Goal: Task Accomplishment & Management: Manage account settings

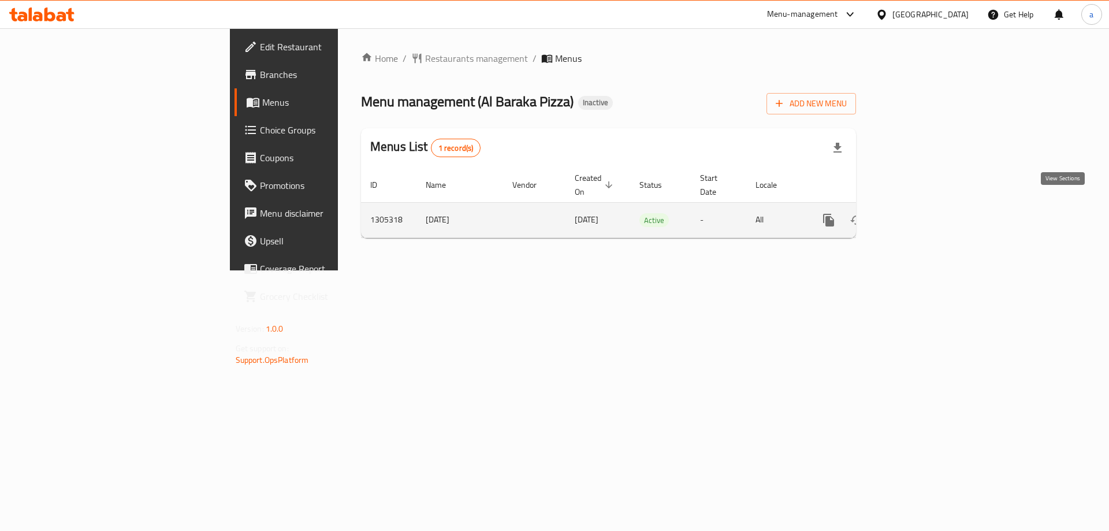
click at [919, 213] on icon "enhanced table" at bounding box center [912, 220] width 14 height 14
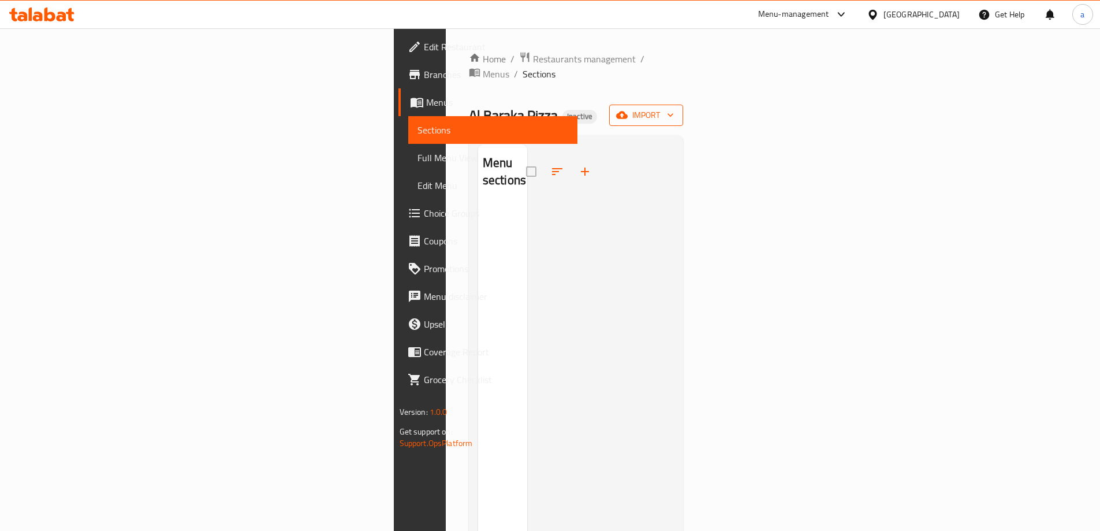
click at [683, 105] on button "import" at bounding box center [646, 115] width 74 height 21
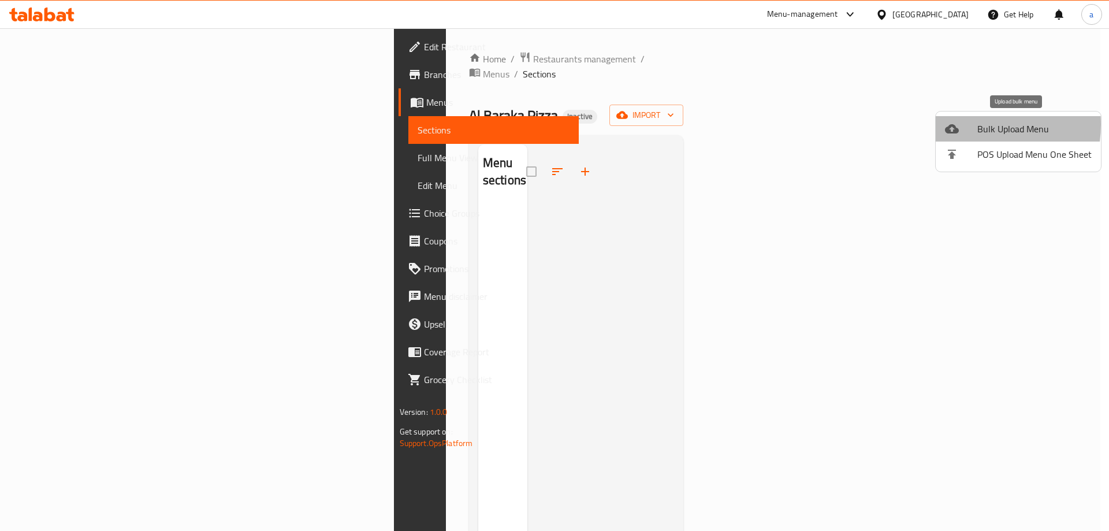
click at [960, 124] on div at bounding box center [961, 129] width 32 height 14
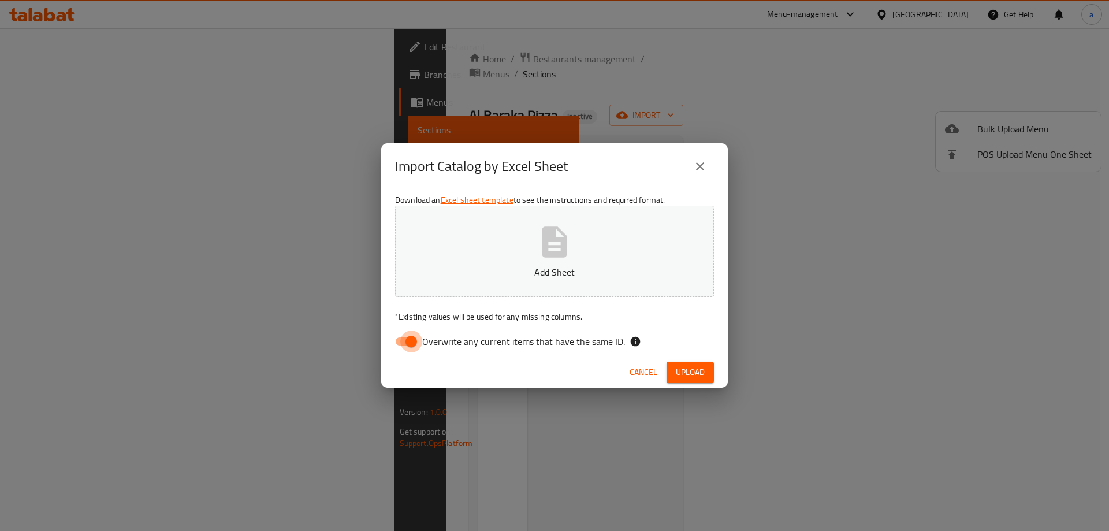
click at [397, 341] on input "Overwrite any current items that have the same ID." at bounding box center [411, 341] width 66 height 22
checkbox input "false"
click at [509, 259] on button "Add Sheet" at bounding box center [554, 251] width 319 height 91
click at [689, 359] on div "Cancel Upload" at bounding box center [554, 372] width 347 height 31
click at [693, 373] on span "Upload" at bounding box center [690, 372] width 29 height 14
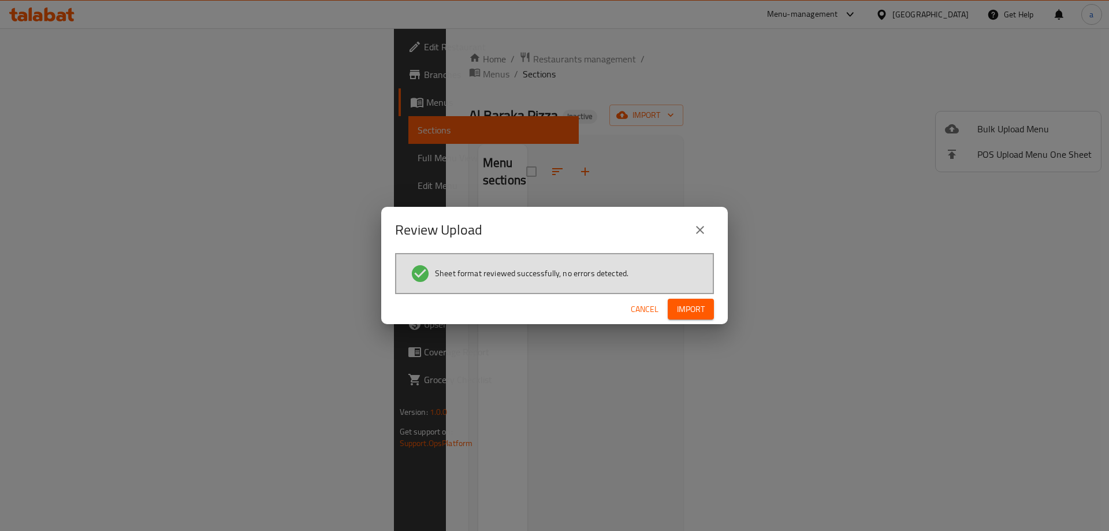
click at [679, 318] on button "Import" at bounding box center [691, 309] width 46 height 21
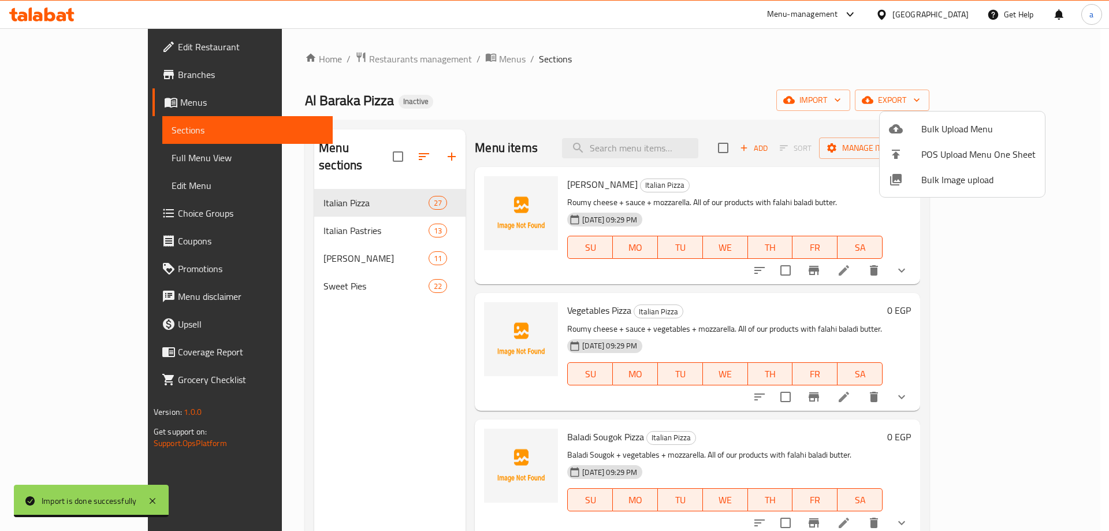
click at [102, 158] on div at bounding box center [554, 265] width 1109 height 531
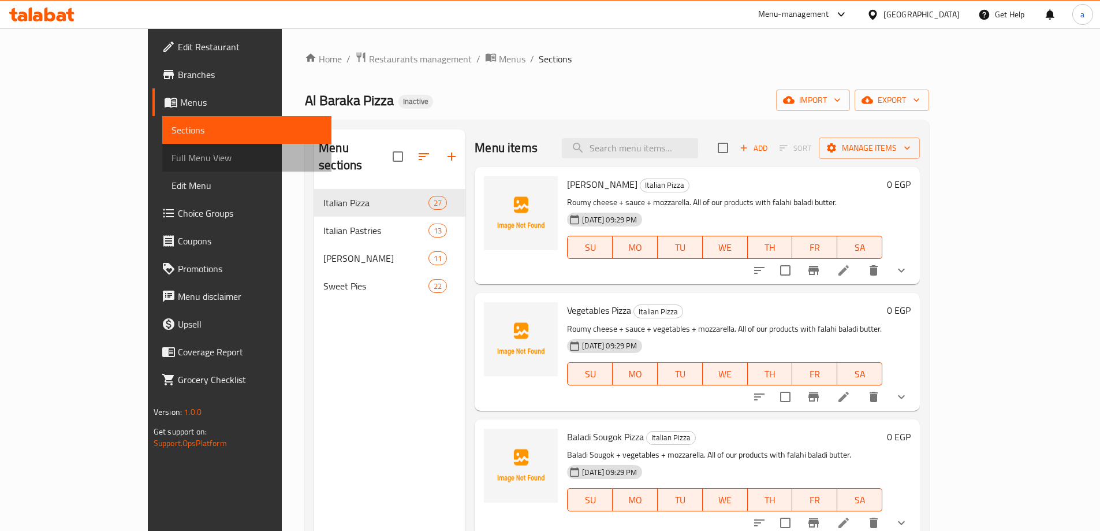
click at [172, 159] on span "Full Menu View" at bounding box center [247, 158] width 151 height 14
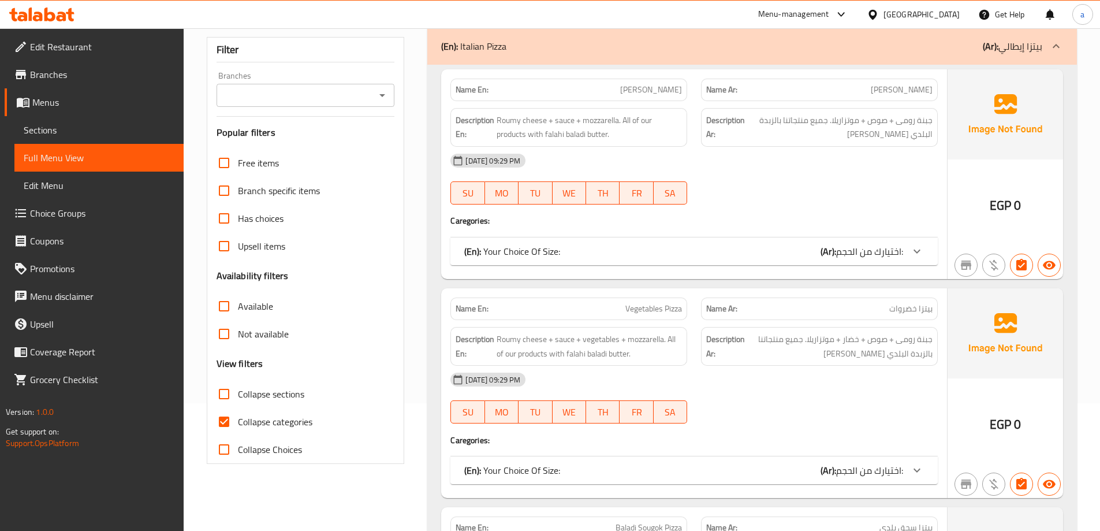
scroll to position [231, 0]
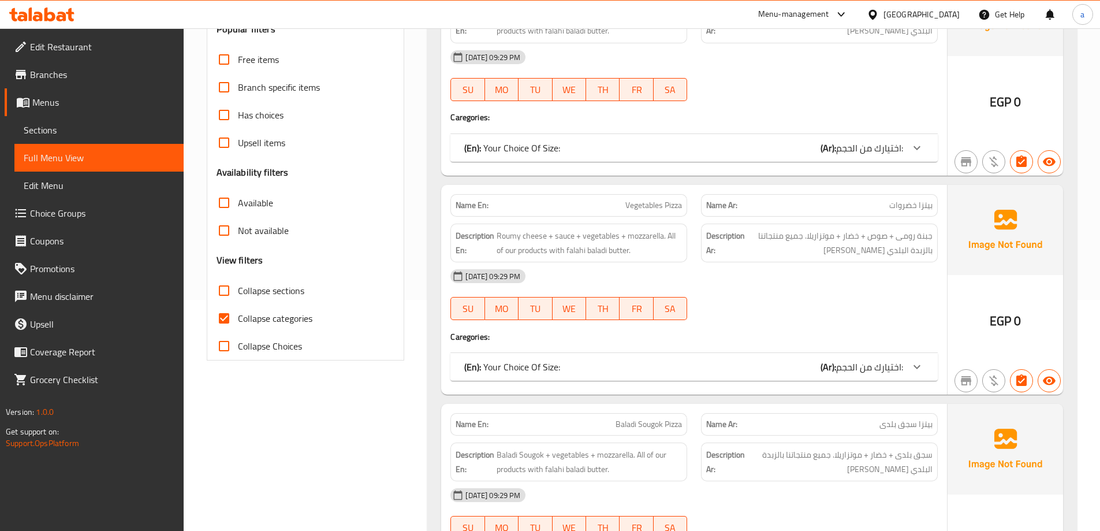
click at [273, 322] on span "Collapse categories" at bounding box center [275, 318] width 75 height 14
click at [238, 322] on input "Collapse categories" at bounding box center [224, 318] width 28 height 28
checkbox input "false"
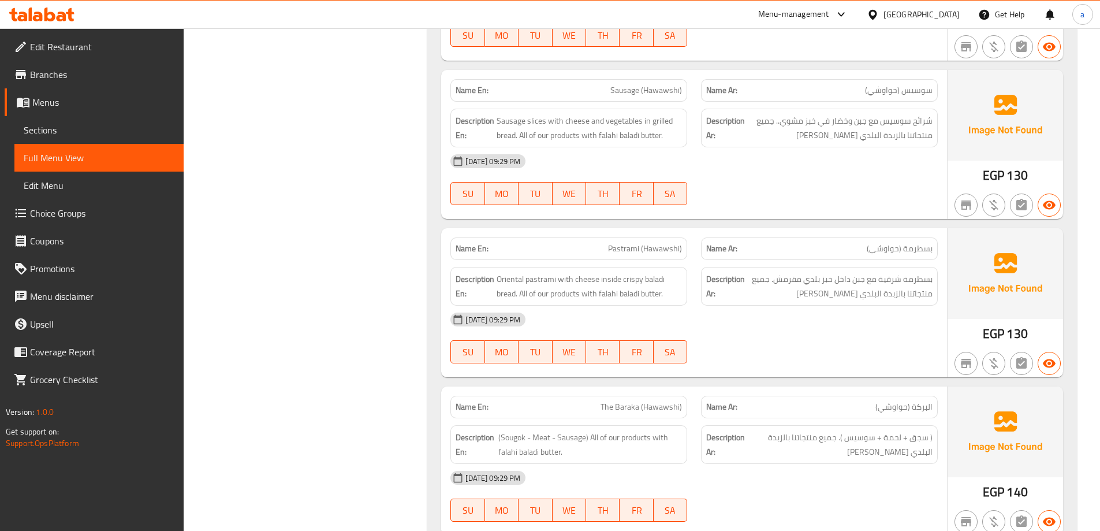
scroll to position [13516, 0]
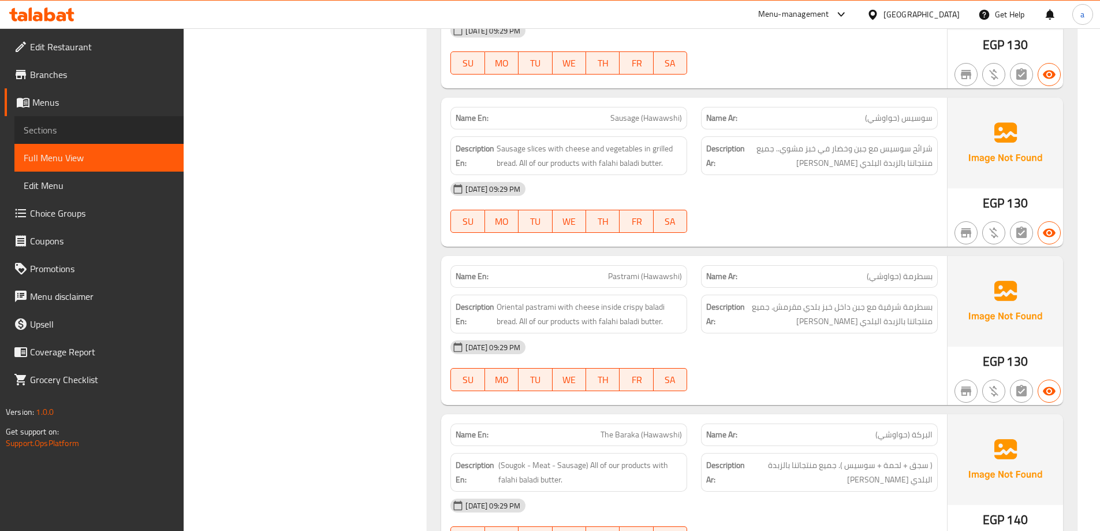
click at [76, 124] on span "Sections" at bounding box center [99, 130] width 151 height 14
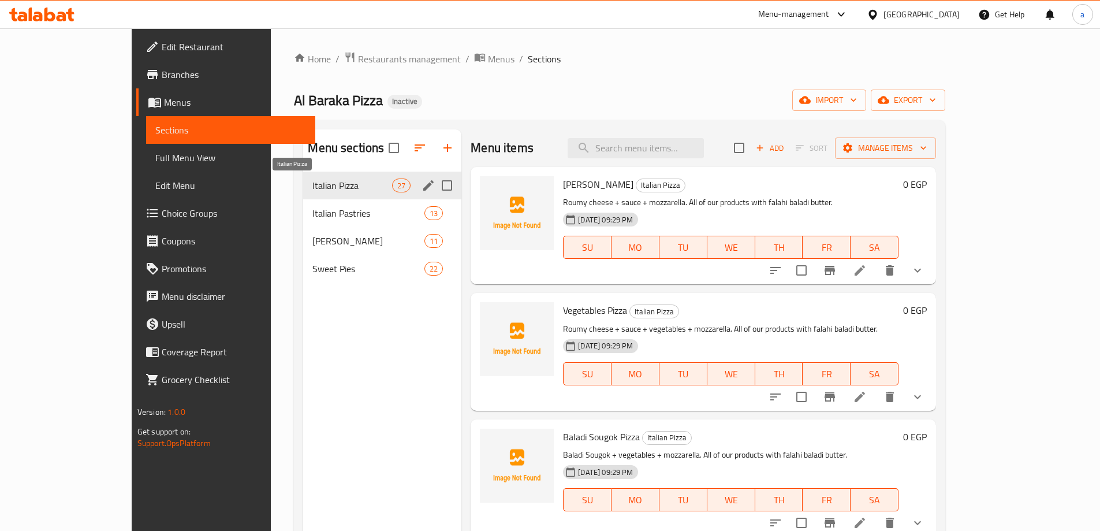
click at [312, 189] on span "Italian Pizza" at bounding box center [352, 185] width 80 height 14
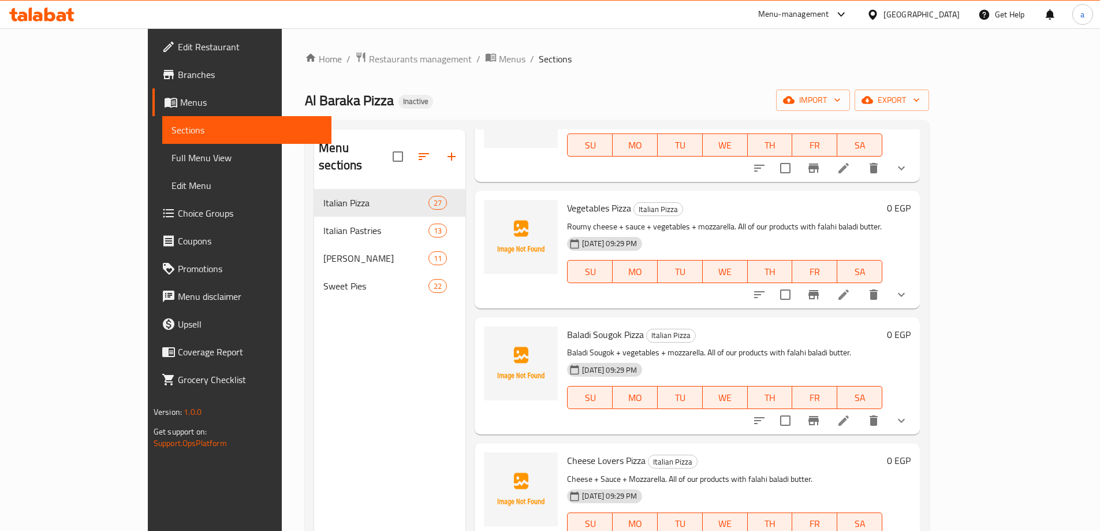
scroll to position [231, 0]
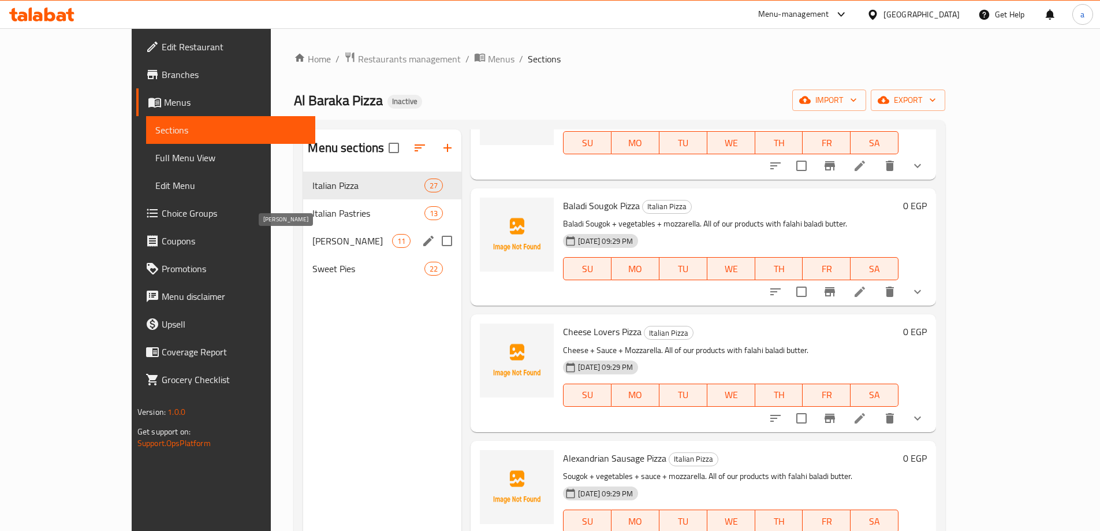
click at [312, 235] on span "[PERSON_NAME]" at bounding box center [352, 241] width 80 height 14
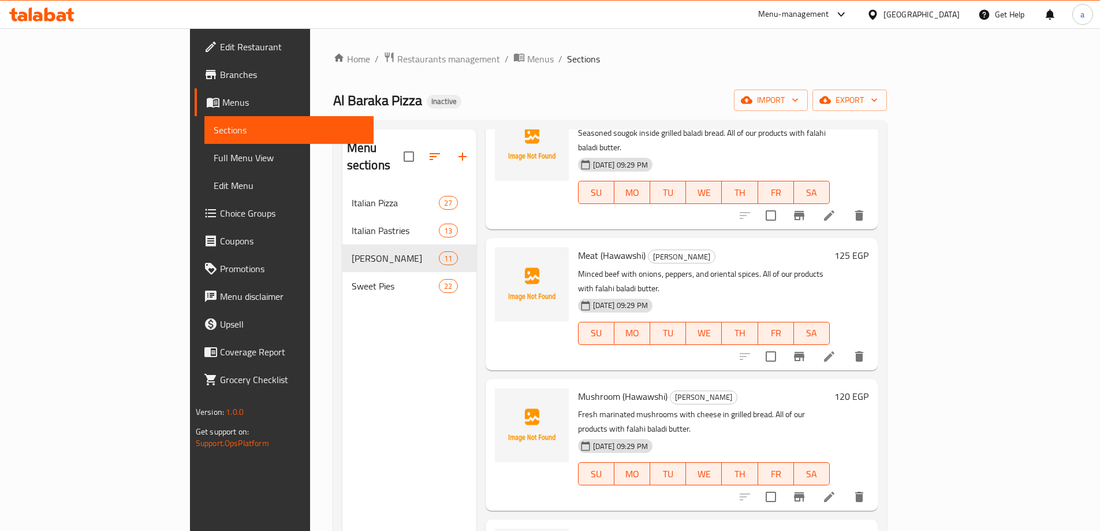
scroll to position [116, 0]
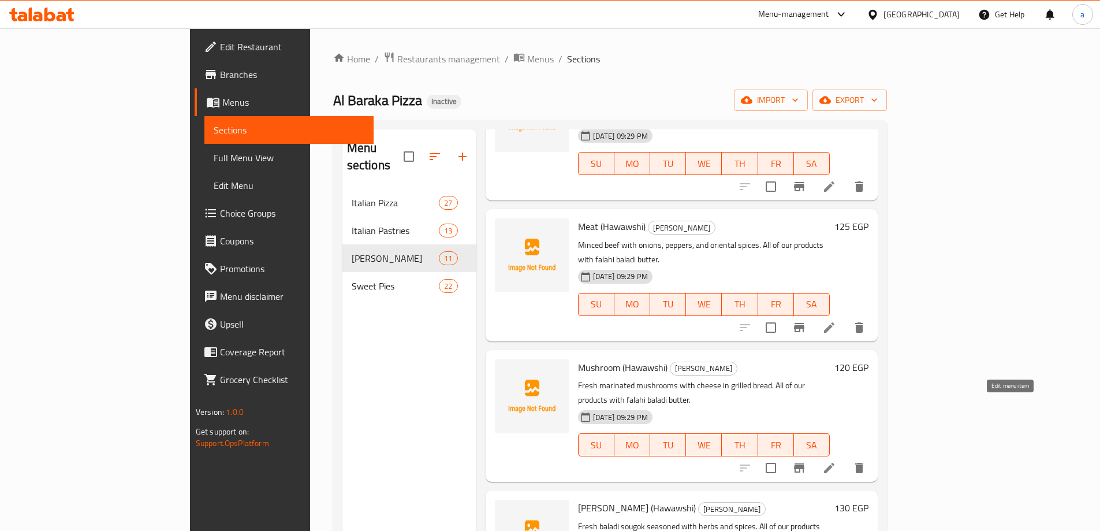
click at [835, 463] on icon at bounding box center [829, 468] width 10 height 10
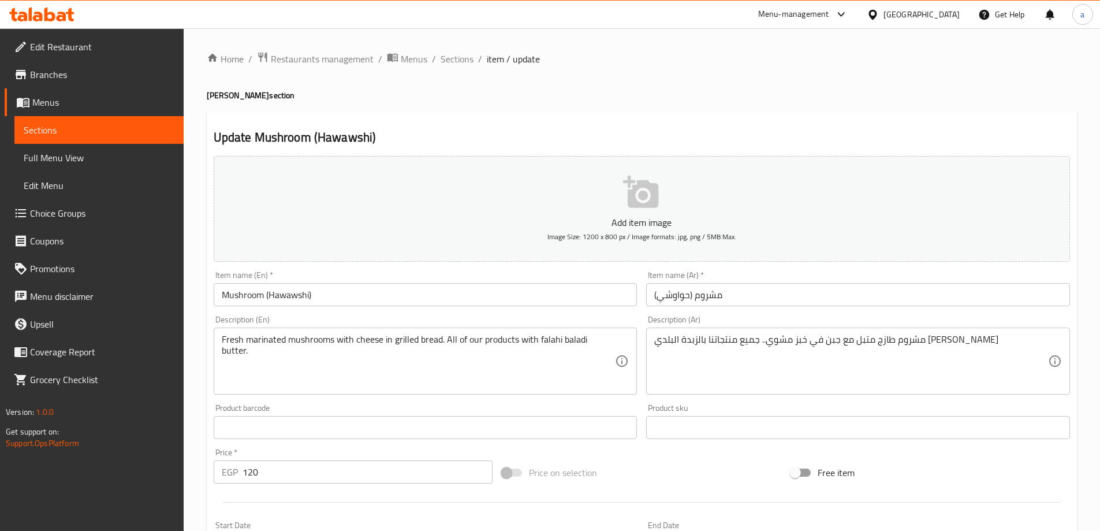
click at [255, 472] on input "120" at bounding box center [368, 471] width 251 height 23
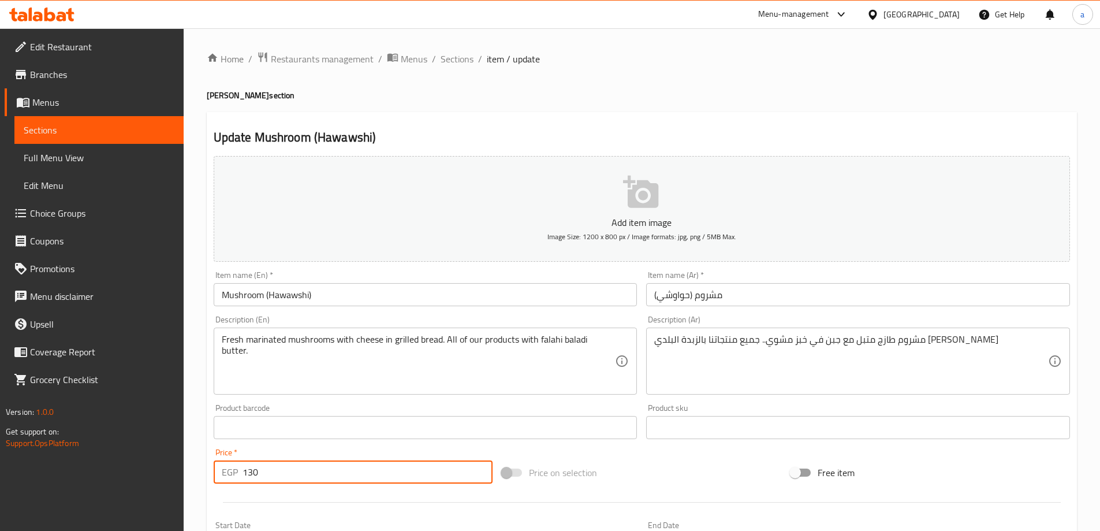
type input "130"
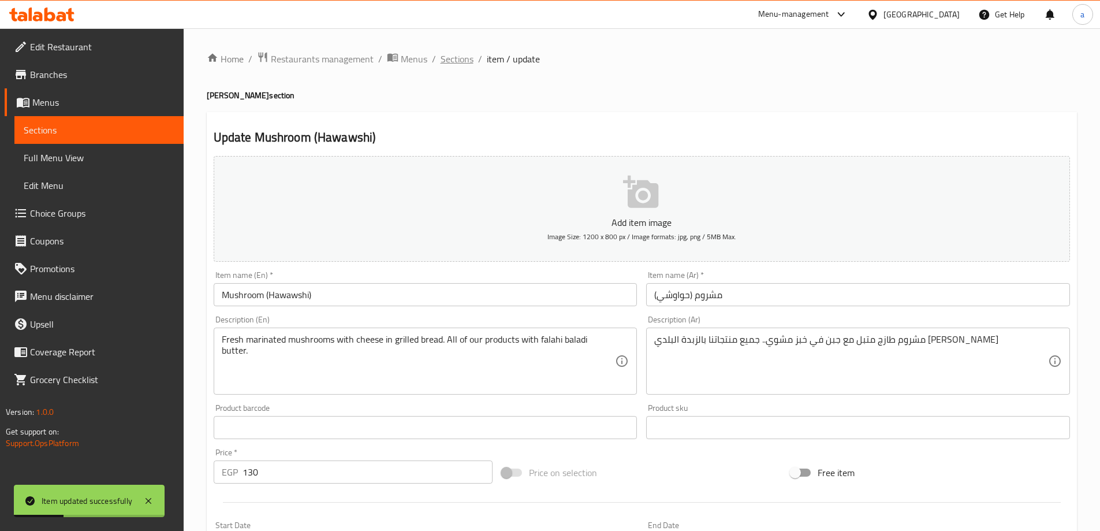
click at [468, 61] on span "Sections" at bounding box center [457, 59] width 33 height 14
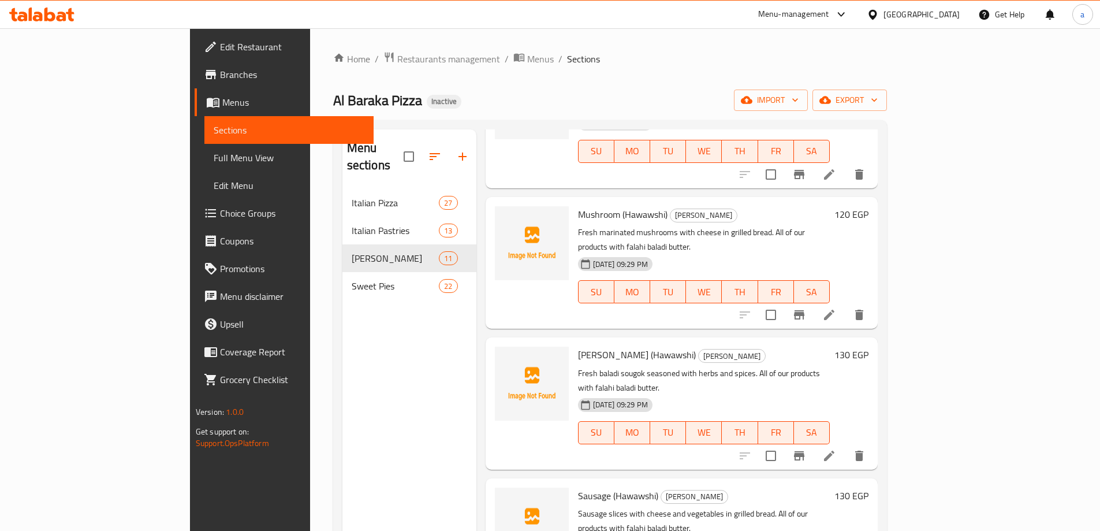
scroll to position [289, 0]
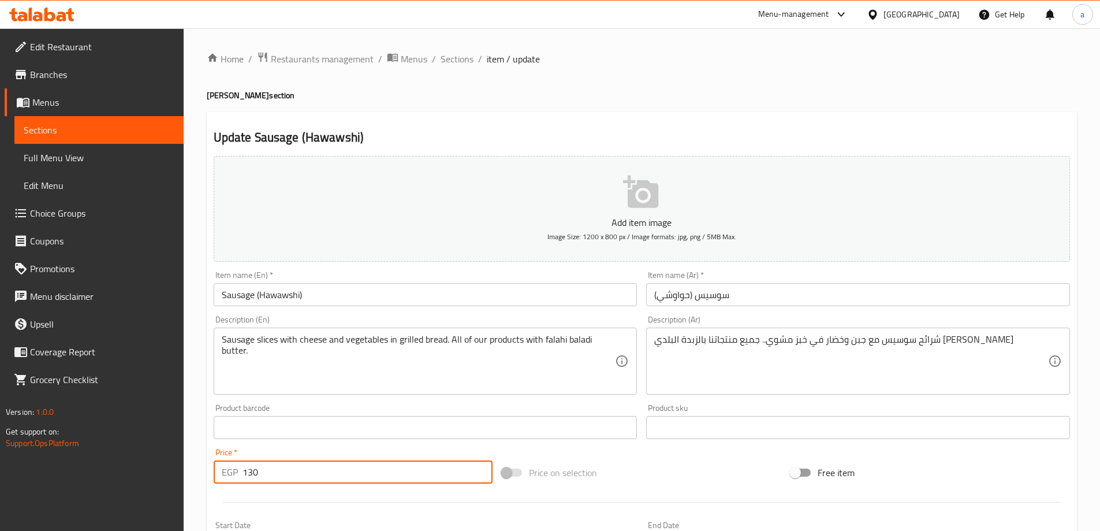
click at [253, 477] on input "130" at bounding box center [368, 471] width 251 height 23
type input "120"
click at [443, 58] on span "Sections" at bounding box center [457, 59] width 33 height 14
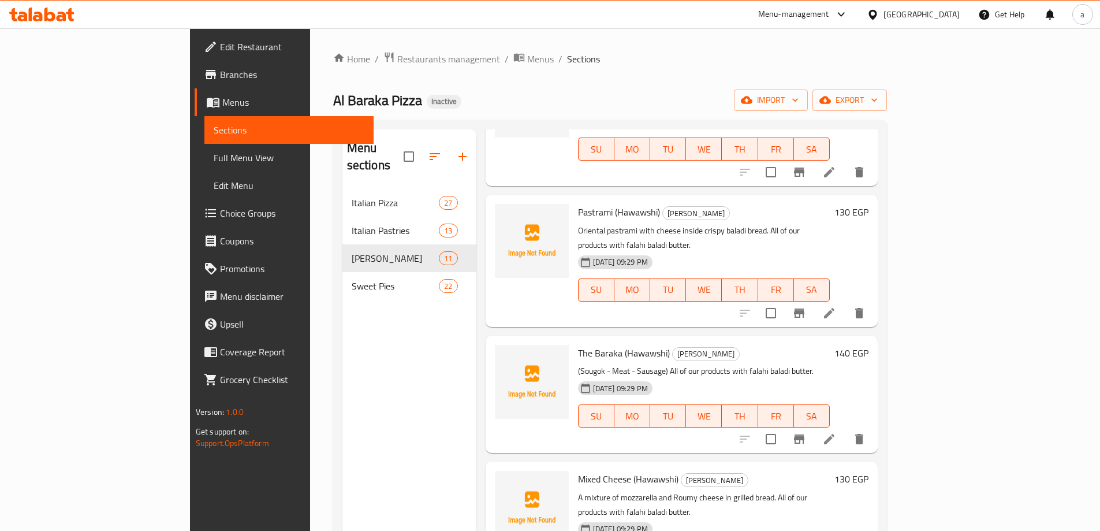
scroll to position [693, 0]
click at [846, 428] on li at bounding box center [829, 438] width 32 height 21
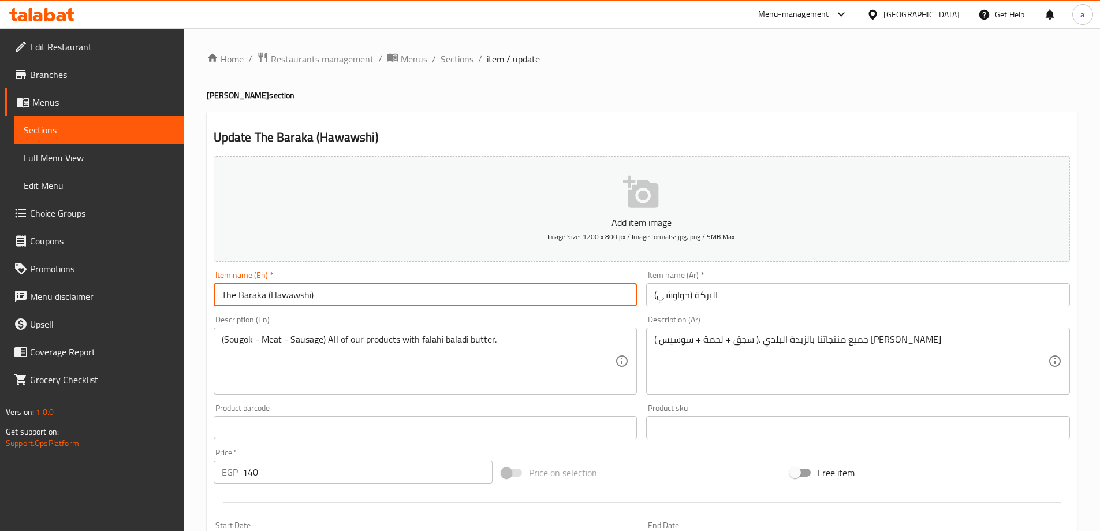
drag, startPoint x: 235, startPoint y: 296, endPoint x: 207, endPoint y: 298, distance: 27.8
click at [207, 298] on div "Update The Baraka (Hawawshi) Add item image Image Size: 1200 x 800 px / Image f…" at bounding box center [642, 448] width 870 height 672
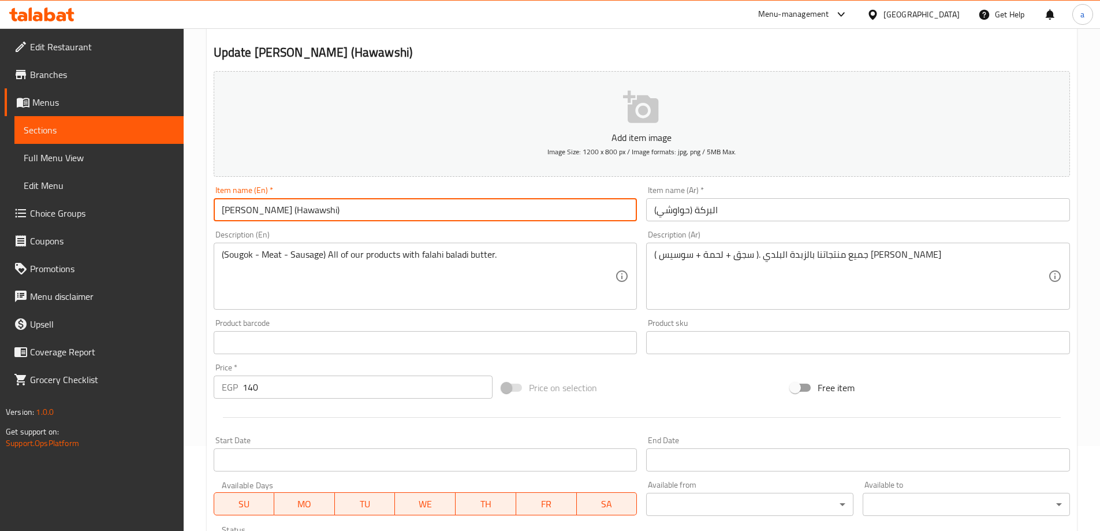
scroll to position [116, 0]
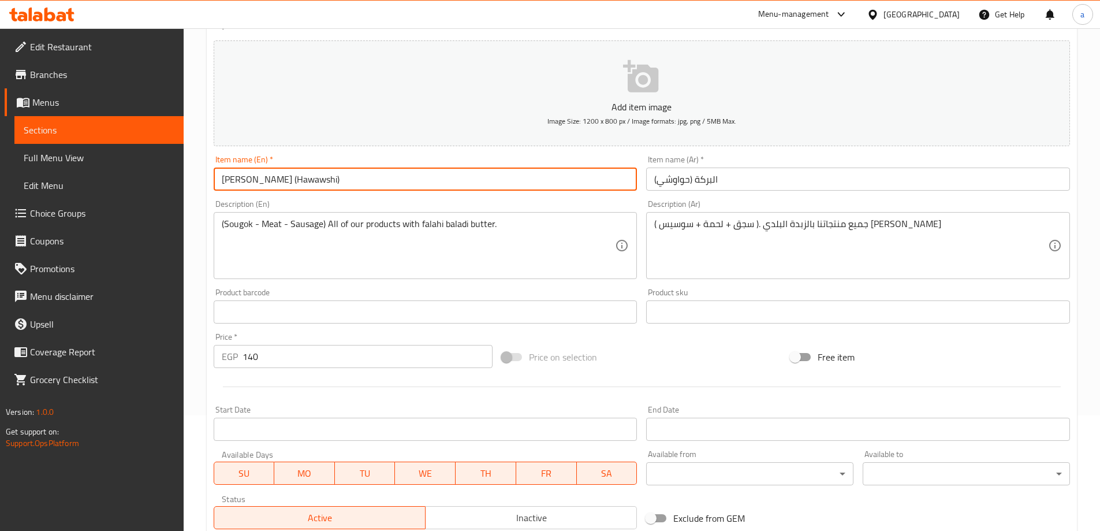
type input "[PERSON_NAME] (Hawawshi)"
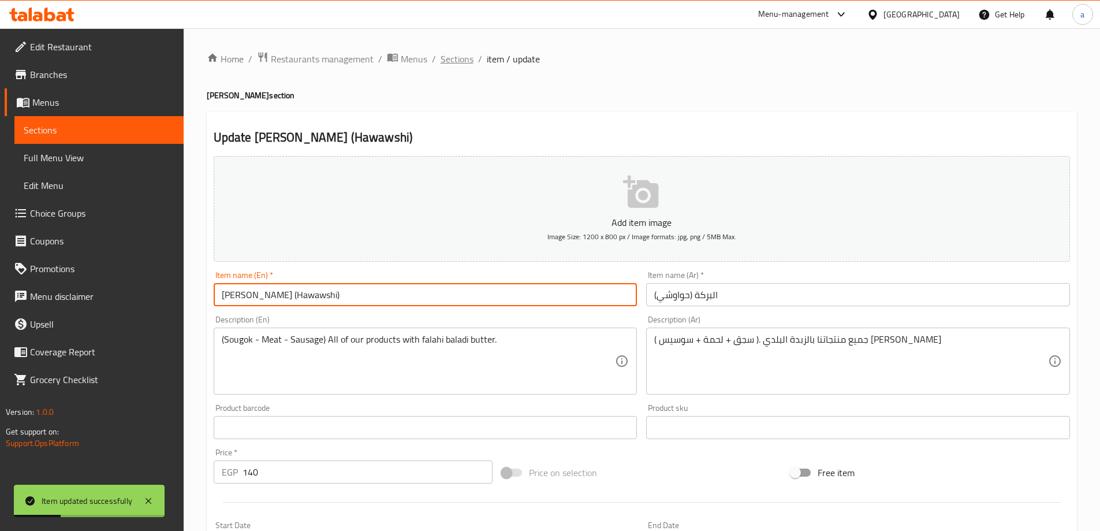
click at [441, 64] on span "Sections" at bounding box center [457, 59] width 33 height 14
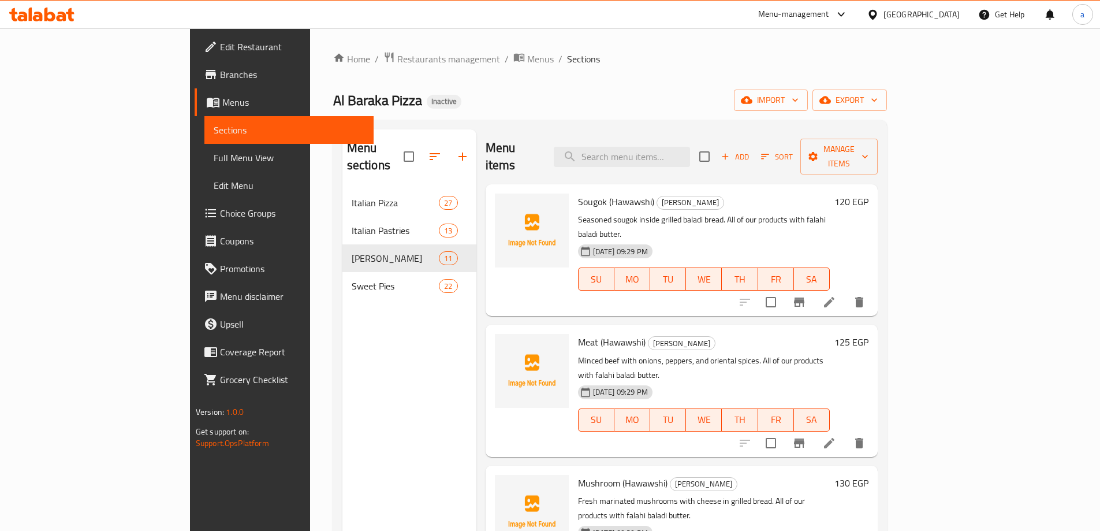
click at [214, 151] on span "Full Menu View" at bounding box center [289, 158] width 151 height 14
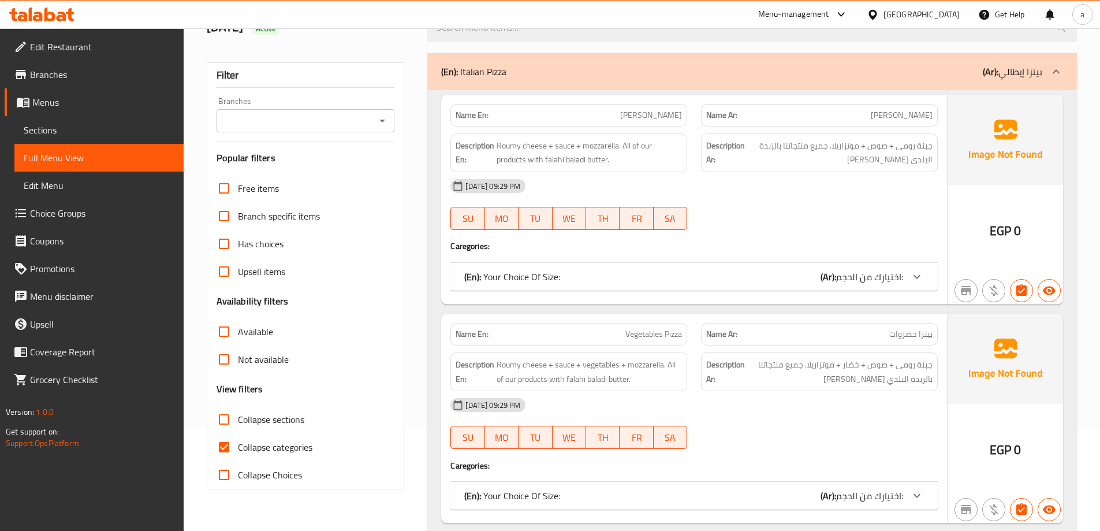
scroll to position [289, 0]
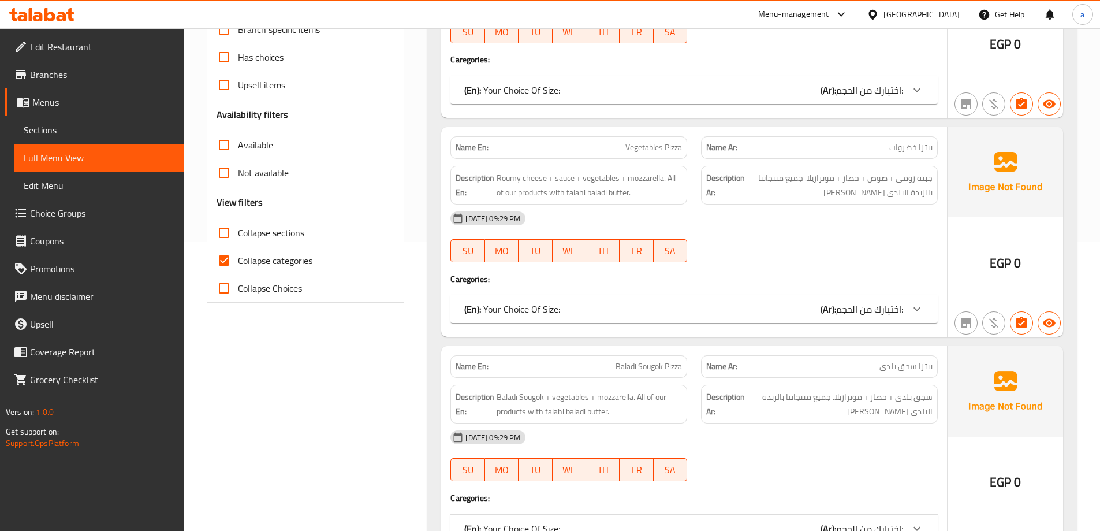
click at [268, 255] on span "Collapse categories" at bounding box center [275, 261] width 75 height 14
click at [238, 255] on input "Collapse categories" at bounding box center [224, 261] width 28 height 28
checkbox input "false"
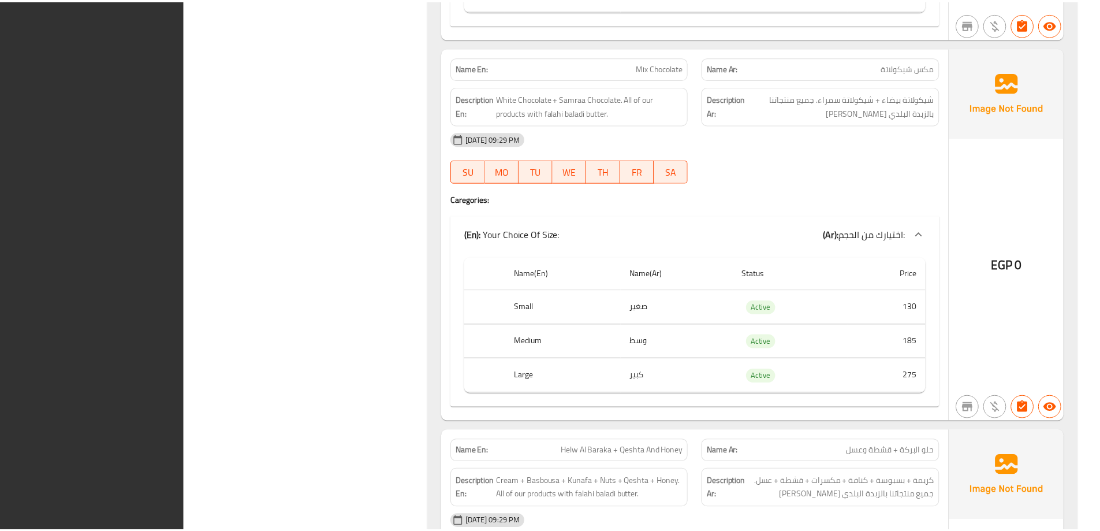
scroll to position [22685, 0]
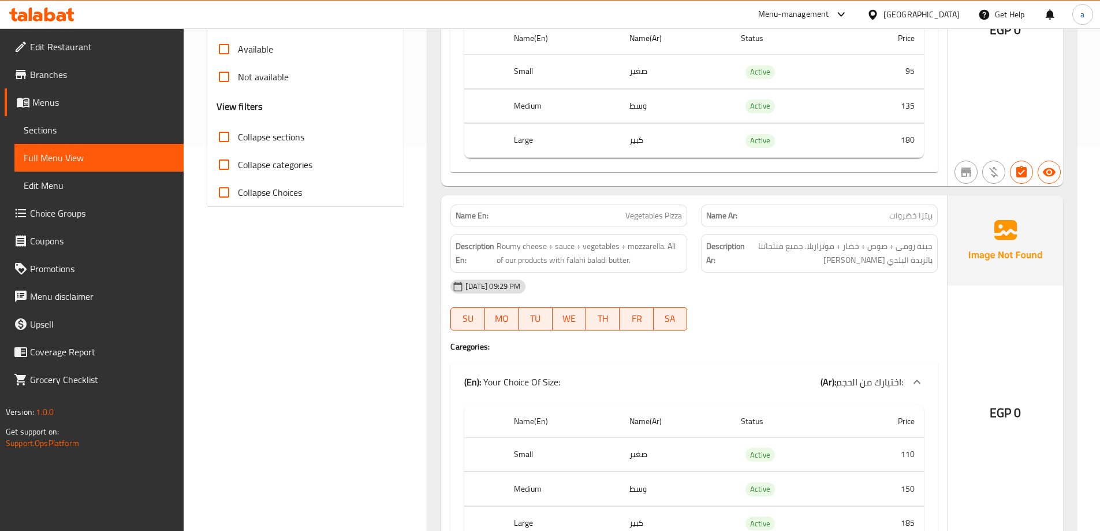
scroll to position [0, 0]
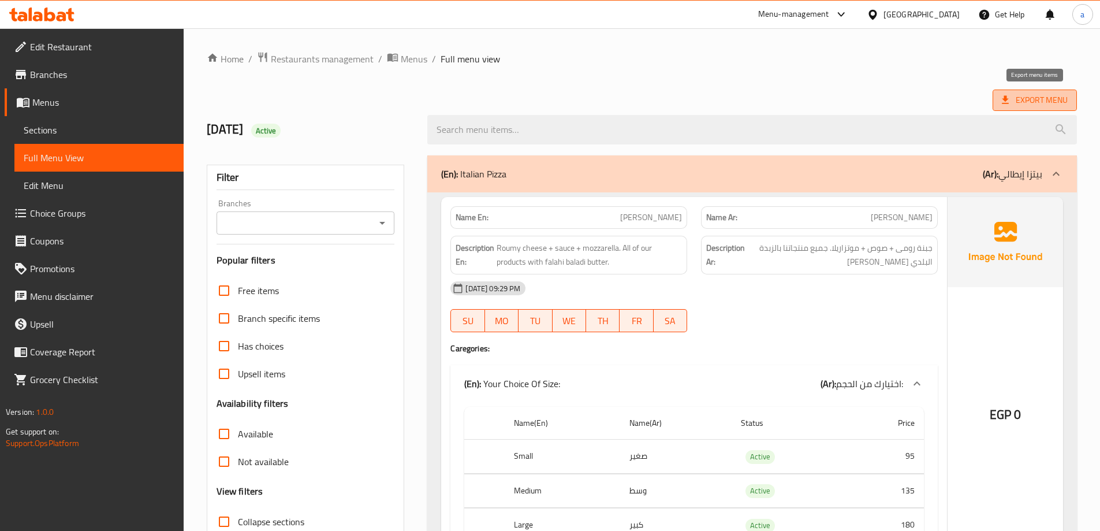
click at [1043, 109] on span "Export Menu" at bounding box center [1035, 100] width 84 height 21
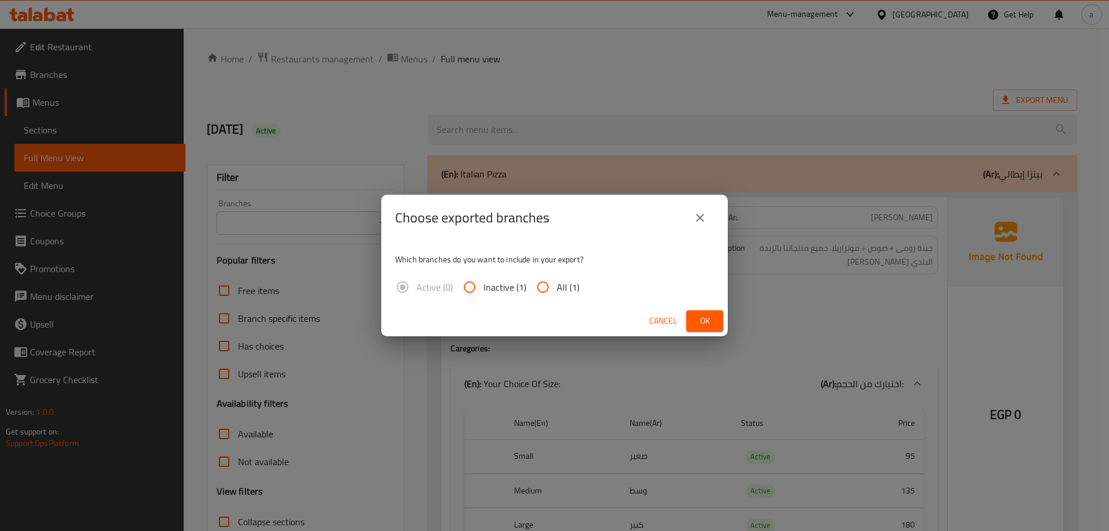
click at [557, 288] on span "All (1)" at bounding box center [568, 287] width 23 height 14
click at [556, 288] on input "All (1)" at bounding box center [543, 287] width 28 height 28
radio input "true"
click at [695, 328] on span "Ok" at bounding box center [704, 321] width 18 height 14
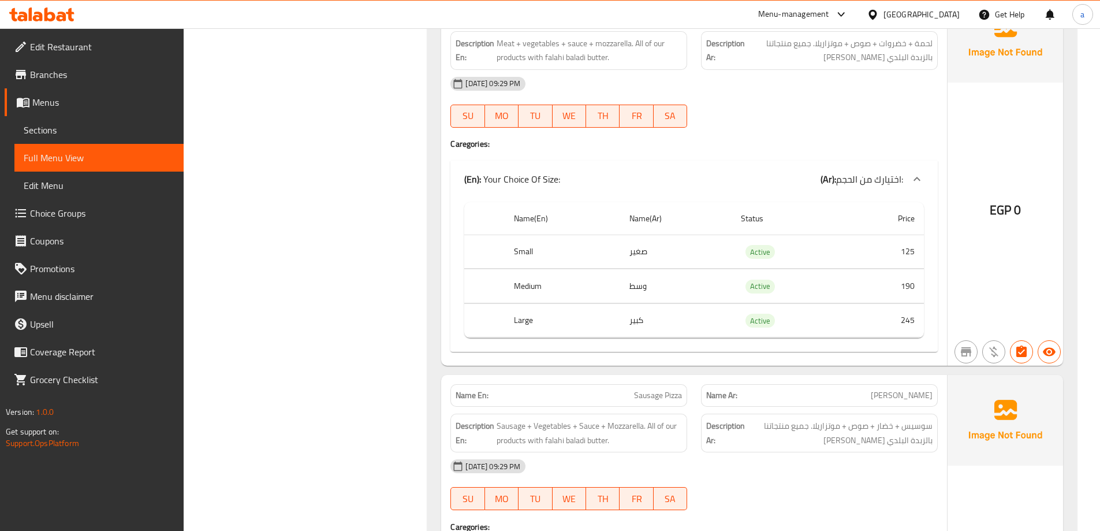
scroll to position [2368, 0]
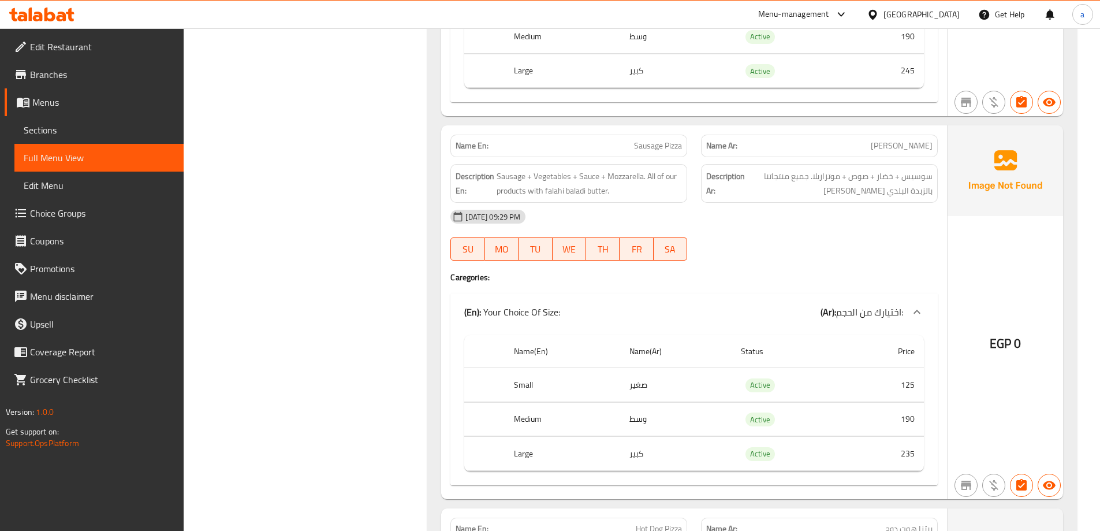
click at [60, 22] on div at bounding box center [42, 14] width 84 height 23
click at [68, 14] on icon at bounding box center [70, 14] width 8 height 13
